Goal: Communication & Community: Answer question/provide support

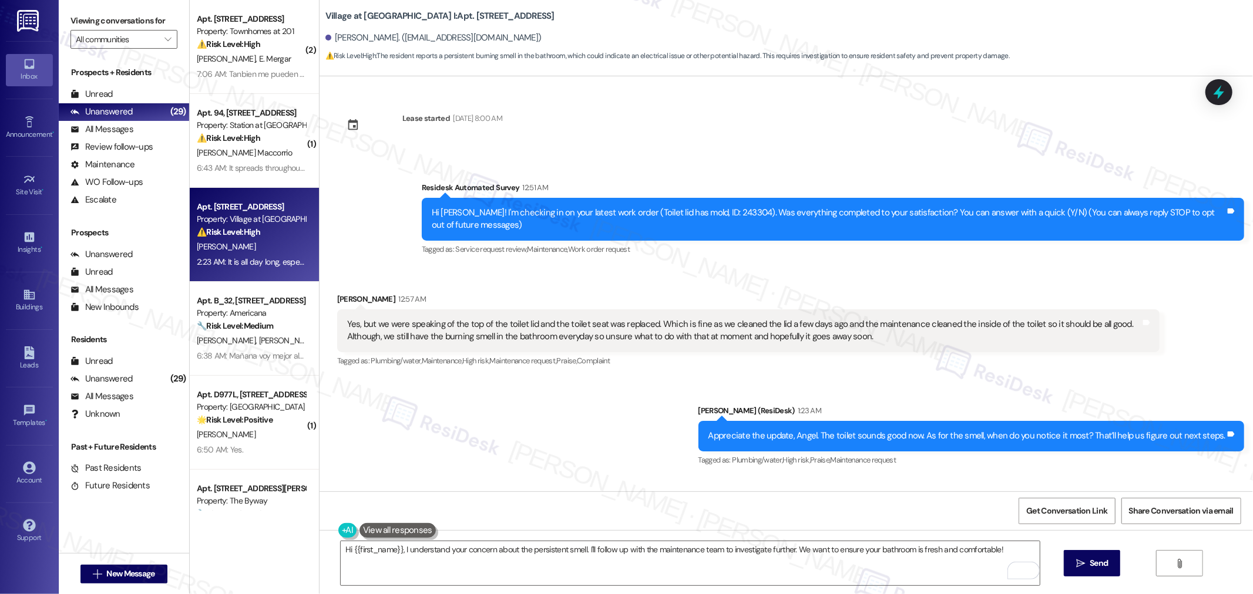
scroll to position [98, 0]
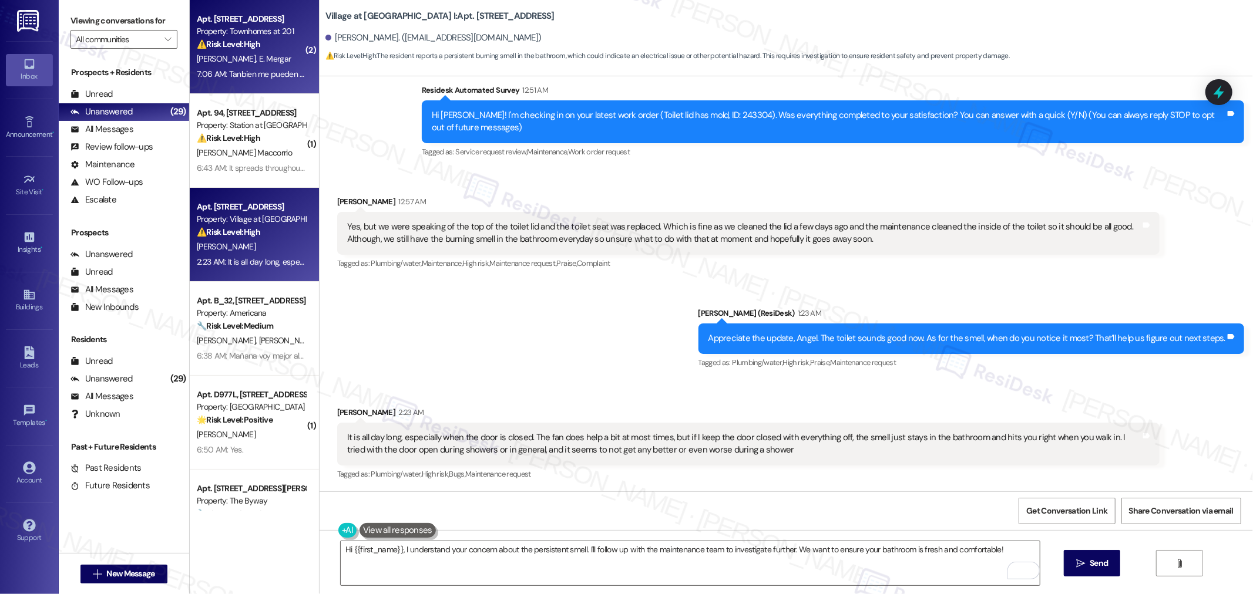
click at [267, 66] on div "[PERSON_NAME] [PERSON_NAME]" at bounding box center [251, 59] width 111 height 15
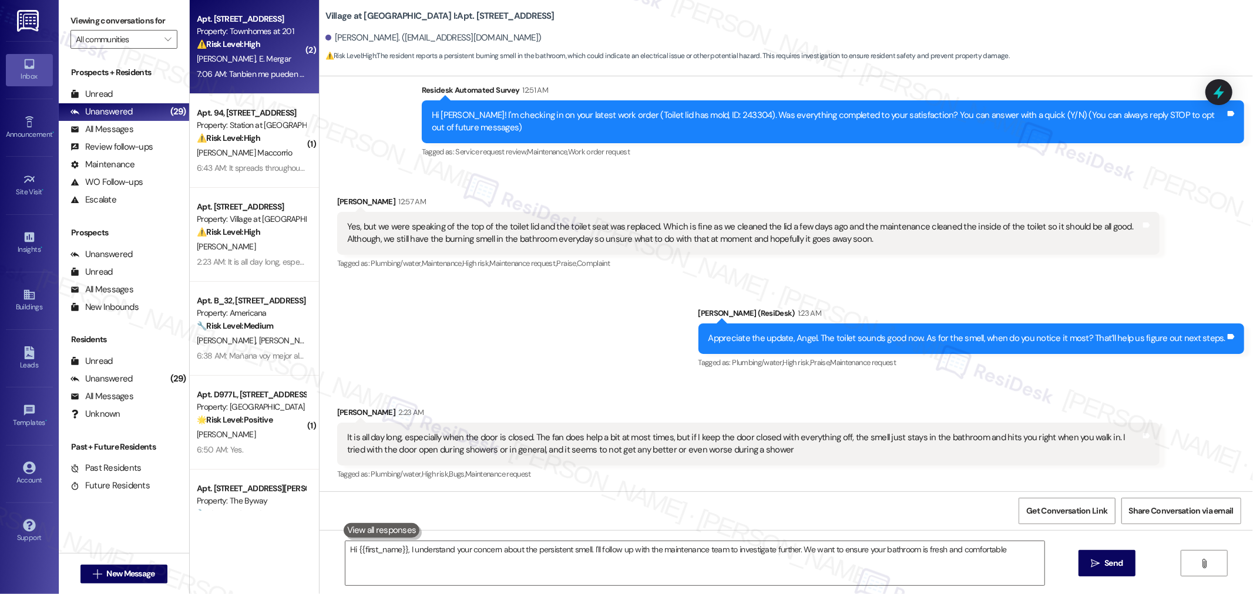
type textarea "Hi {{first_name}}, I understand your concern about the persistent smell. I'll f…"
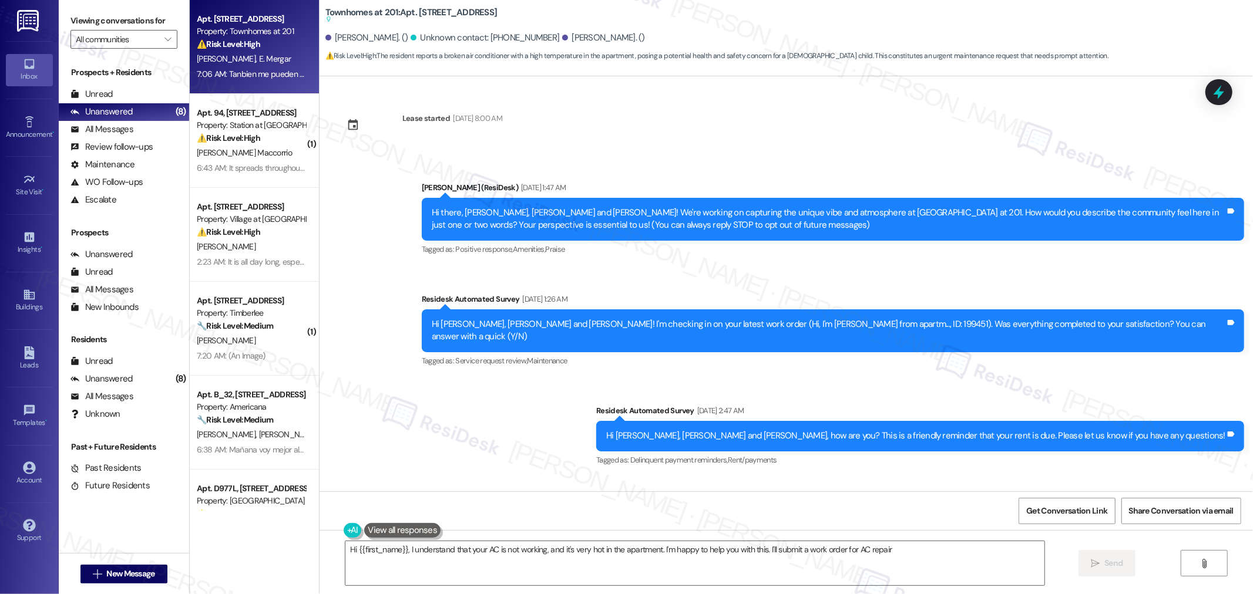
scroll to position [4217, 0]
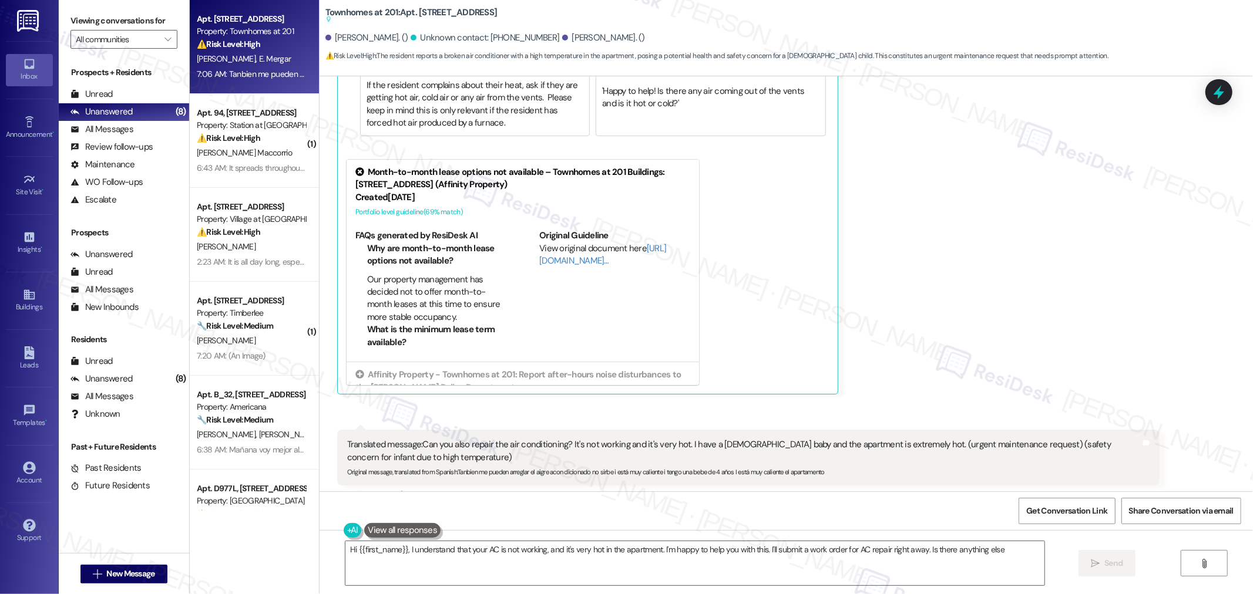
type textarea "Hi {{first_name}}, I understand that your AC is not working, and it's very hot …"
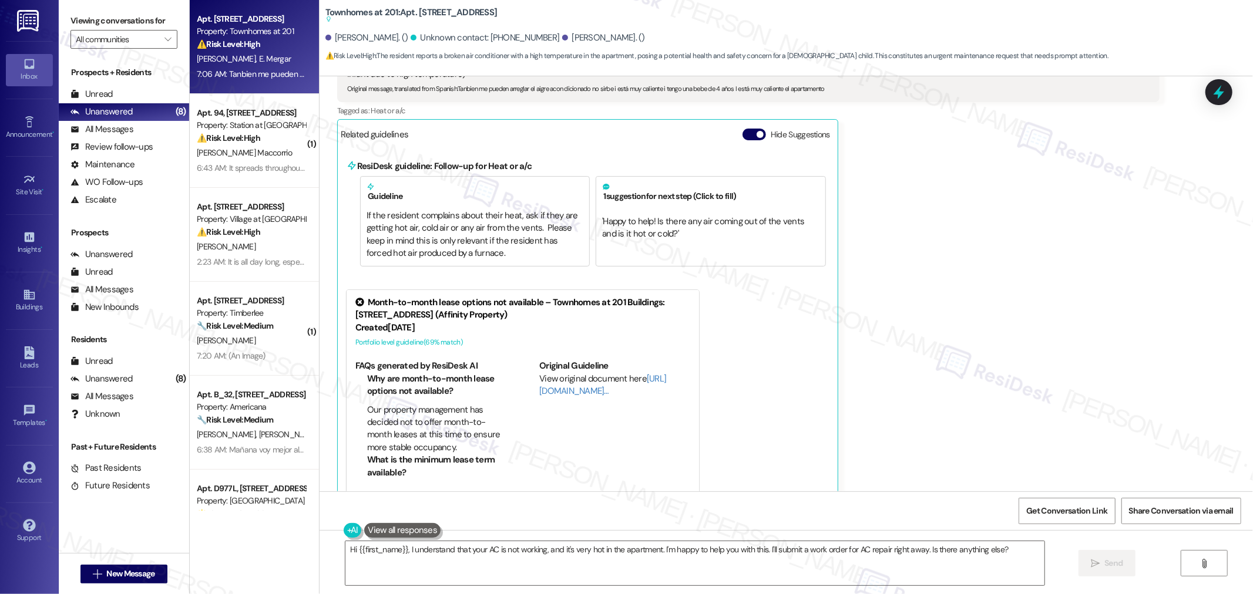
scroll to position [4021, 0]
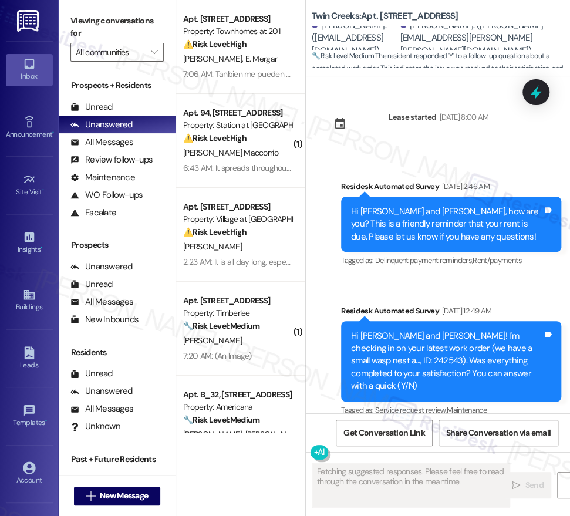
scroll to position [2082, 0]
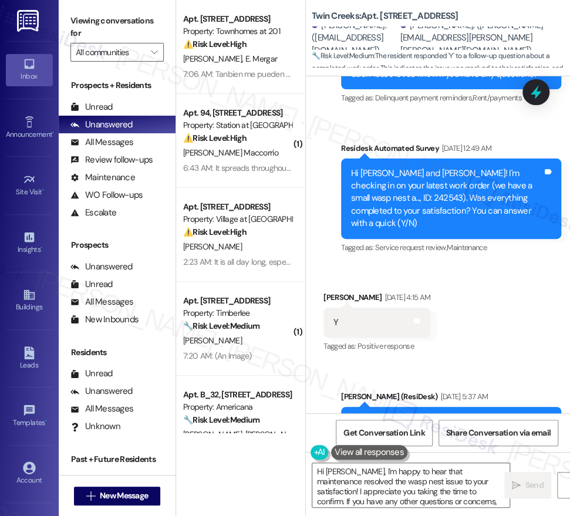
type textarea "Hi [PERSON_NAME], I'm happy to hear that maintenance resolved the wasp nest iss…"
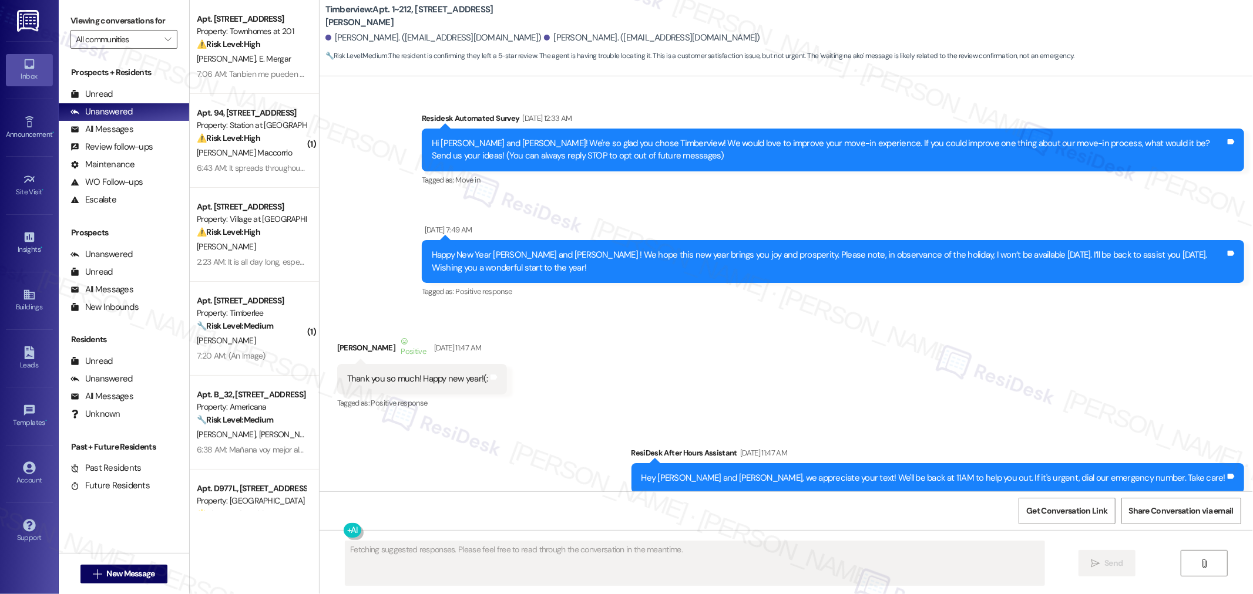
scroll to position [4207, 0]
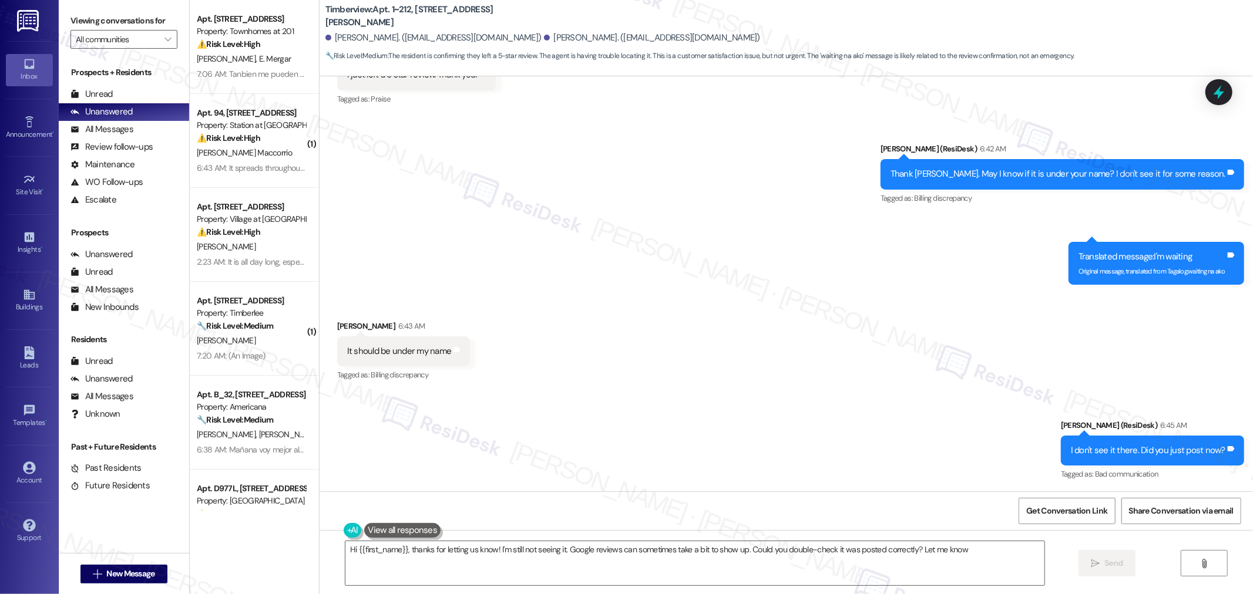
type textarea "Hi {{first_name}}, thanks for letting us know! I'm still not seeing it. Google …"
